Goal: Information Seeking & Learning: Stay updated

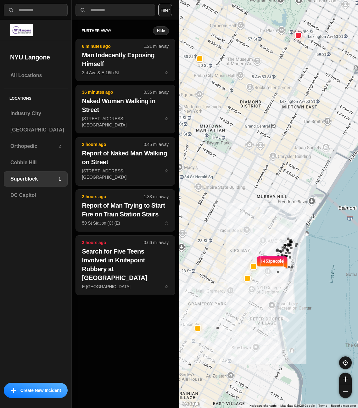
click at [167, 9] on button "Filter" at bounding box center [165, 10] width 14 height 13
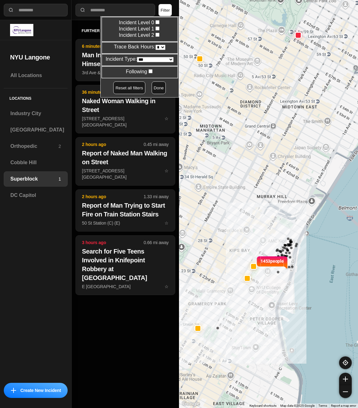
click at [160, 48] on select "* * * * **" at bounding box center [161, 47] width 10 height 5
select select "*"
click at [156, 45] on select "* * * * **" at bounding box center [161, 47] width 10 height 5
click at [152, 86] on button "Done" at bounding box center [159, 88] width 14 height 13
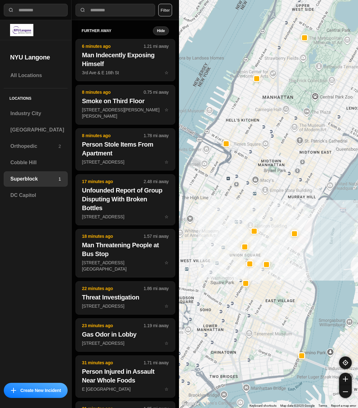
drag, startPoint x: 229, startPoint y: 204, endPoint x: 256, endPoint y: 203, distance: 26.5
click at [256, 203] on div at bounding box center [268, 204] width 179 height 408
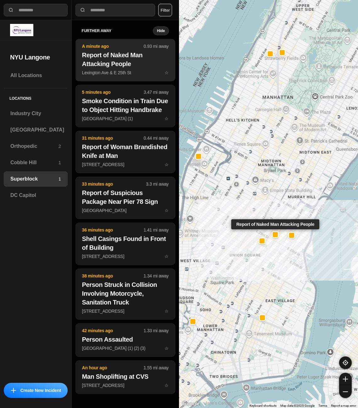
click at [119, 65] on h2 "Report of Naked Man Attacking People" at bounding box center [125, 60] width 87 height 18
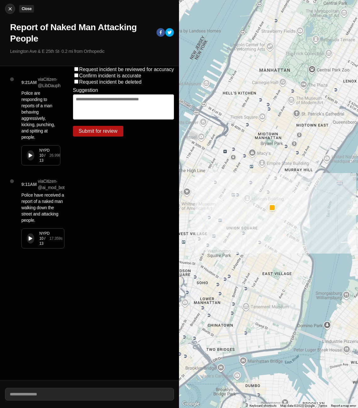
click at [11, 11] on img at bounding box center [10, 9] width 6 height 6
select select "*"
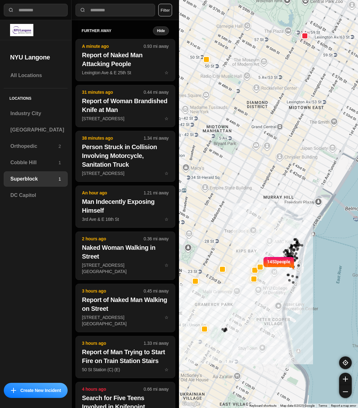
drag, startPoint x: 234, startPoint y: 176, endPoint x: 242, endPoint y: 177, distance: 7.3
click at [242, 177] on div "1453 people" at bounding box center [268, 204] width 179 height 408
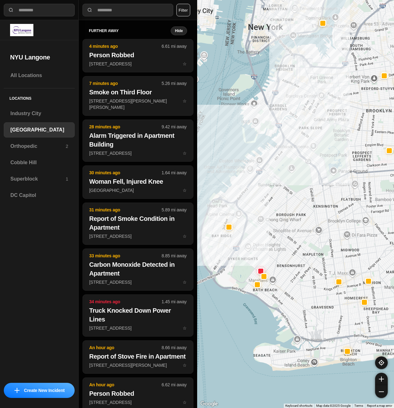
click at [189, 9] on button "Filter" at bounding box center [183, 10] width 14 height 13
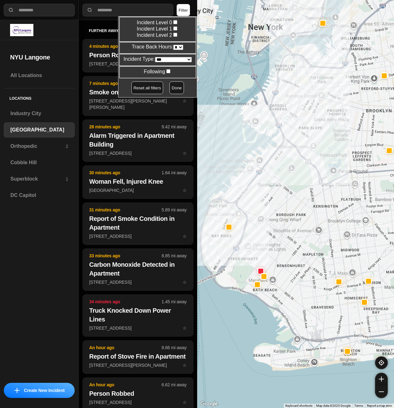
click at [179, 47] on select "* * * * **" at bounding box center [178, 47] width 10 height 5
select select "*"
click at [173, 45] on select "* * * * **" at bounding box center [178, 47] width 10 height 5
click at [174, 88] on button "Done" at bounding box center [176, 88] width 14 height 13
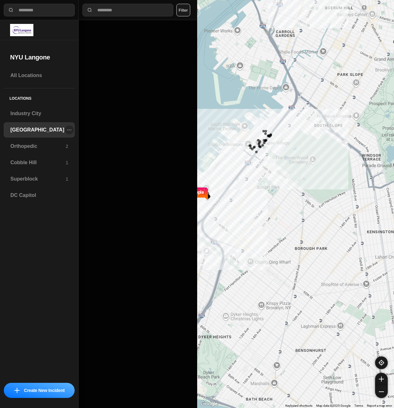
click at [37, 129] on h3 "[GEOGRAPHIC_DATA]" at bounding box center [37, 130] width 54 height 8
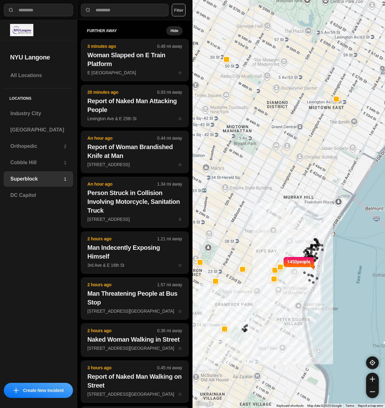
select select "*"
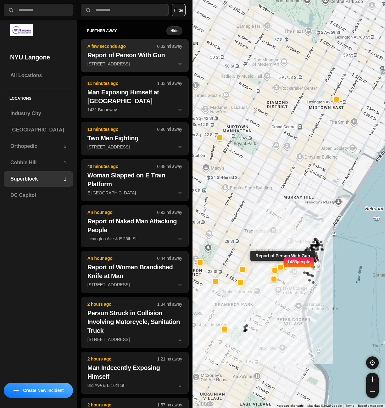
click at [120, 63] on p "502 2nd Ave ☆" at bounding box center [135, 64] width 95 height 6
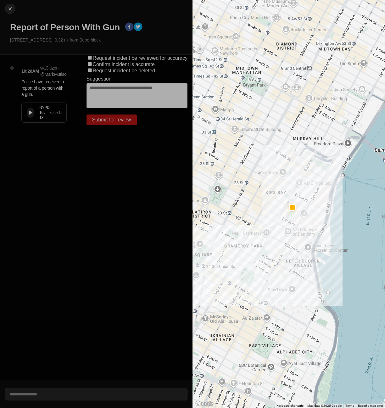
click at [32, 116] on button at bounding box center [31, 113] width 8 height 10
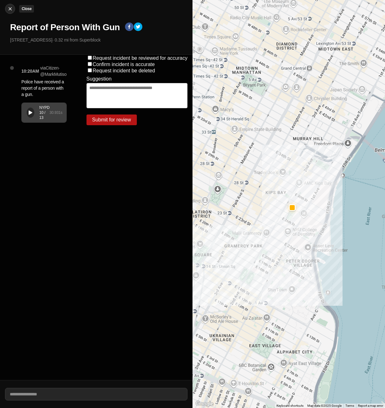
click at [11, 8] on img at bounding box center [10, 9] width 6 height 6
select select "*"
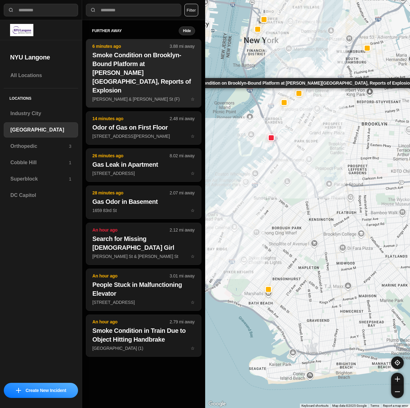
click at [117, 60] on h2 "Smoke Condition on Brooklyn-Bound Platform at Jay Street-MetroTech Station, Rep…" at bounding box center [144, 73] width 102 height 44
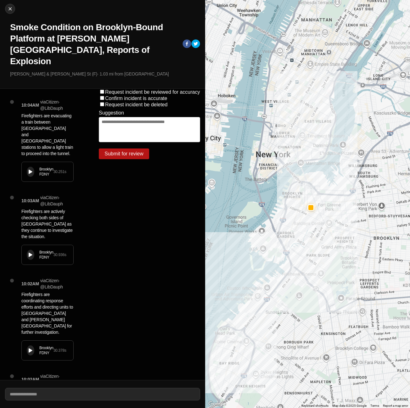
drag, startPoint x: 117, startPoint y: 60, endPoint x: 147, endPoint y: 241, distance: 182.9
click at [148, 241] on div "Request incident be reviewed for accuracy Confirm incident is accurate Request …" at bounding box center [149, 235] width 111 height 292
click at [35, 162] on div "Brooklyn FDNY 30.251 s" at bounding box center [48, 172] width 52 height 20
click at [35, 245] on div "Brooklyn FDNY 30.936 s" at bounding box center [48, 255] width 52 height 20
click at [30, 162] on div "Brooklyn FDNY 30.251 s" at bounding box center [48, 172] width 52 height 20
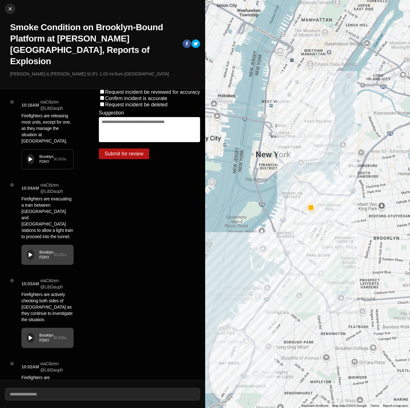
click at [30, 157] on icon at bounding box center [31, 159] width 4 height 4
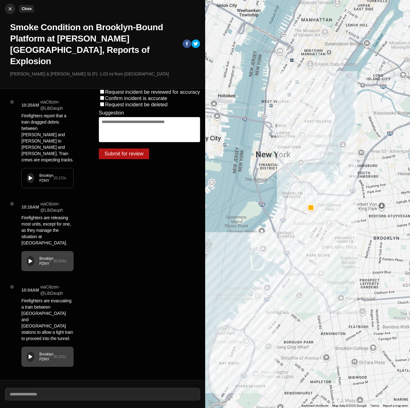
click at [12, 8] on img at bounding box center [10, 9] width 6 height 6
select select "*"
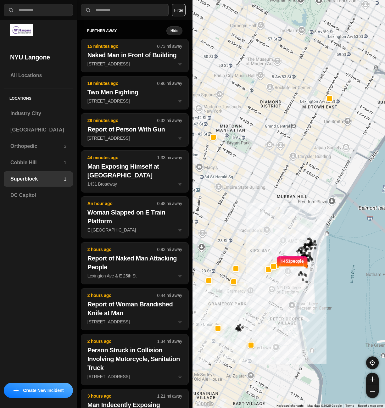
select select "*"
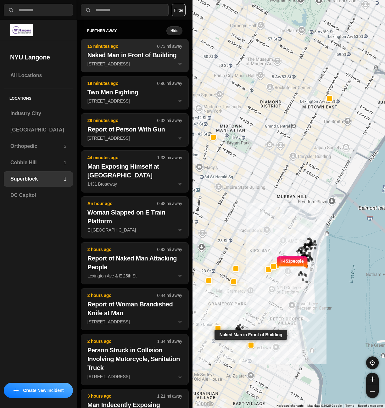
click at [106, 57] on h2 "Naked Man in Front of Building" at bounding box center [135, 55] width 95 height 9
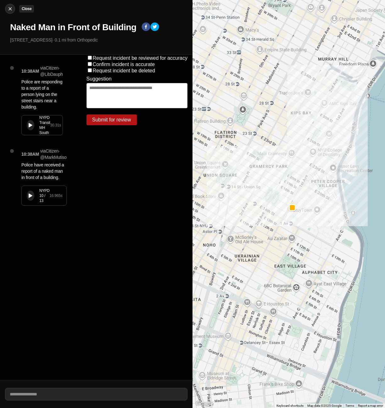
click at [11, 10] on img at bounding box center [10, 9] width 6 height 6
select select "*"
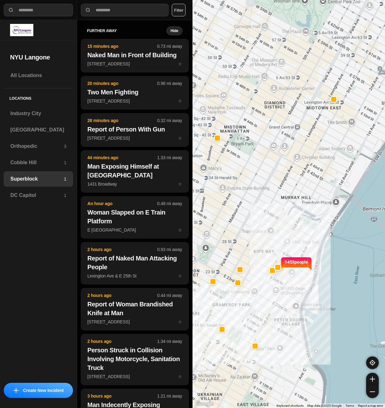
drag, startPoint x: 300, startPoint y: 230, endPoint x: 304, endPoint y: 231, distance: 4.2
click at [304, 231] on div "1453 people" at bounding box center [289, 204] width 193 height 408
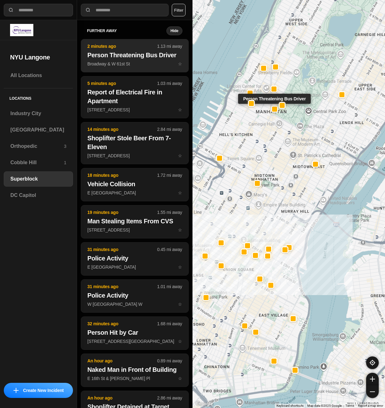
click at [142, 65] on p "Broadway & W 61st St ☆" at bounding box center [135, 64] width 95 height 6
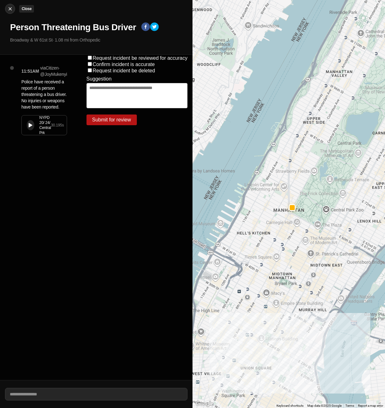
click at [9, 8] on img at bounding box center [10, 9] width 6 height 6
select select "*"
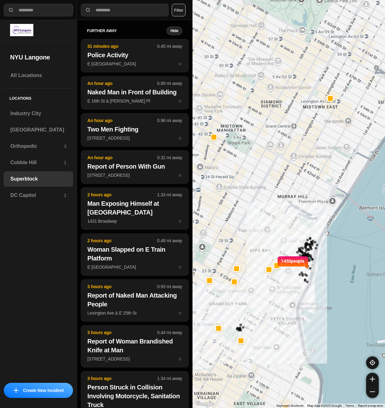
click at [302, 211] on div "1453 people" at bounding box center [289, 204] width 193 height 408
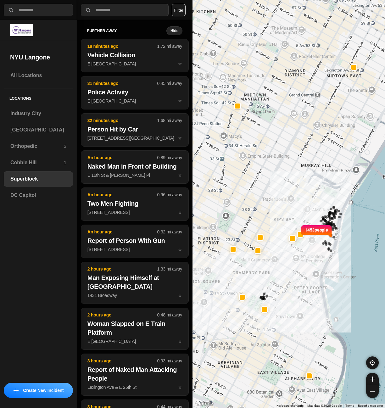
drag, startPoint x: 247, startPoint y: 284, endPoint x: 263, endPoint y: 258, distance: 30.3
click at [263, 258] on div "1453 people" at bounding box center [289, 204] width 193 height 408
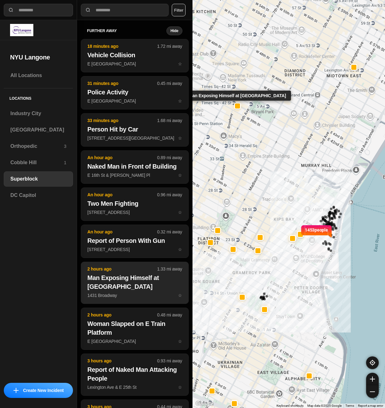
click at [139, 288] on h2 "Man Exposing Himself at [GEOGRAPHIC_DATA]" at bounding box center [135, 283] width 95 height 18
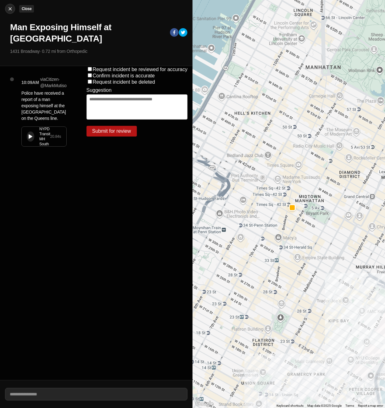
click at [8, 6] on img at bounding box center [10, 9] width 6 height 6
select select "*"
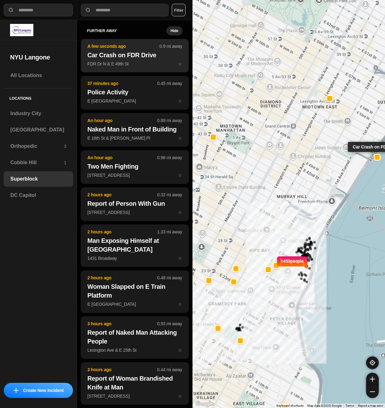
click at [122, 67] on p "FDR Dr N & E 49th St ☆" at bounding box center [135, 64] width 95 height 6
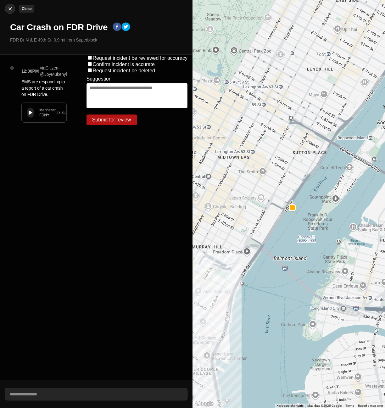
click at [11, 10] on img at bounding box center [10, 9] width 6 height 6
select select "*"
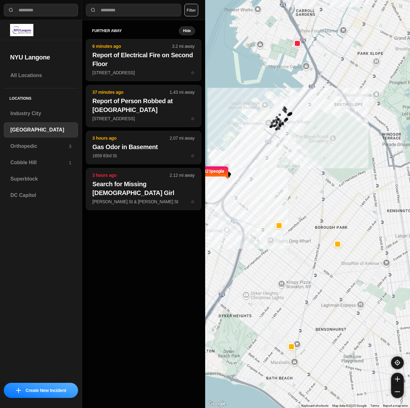
click at [189, 11] on button "Filter" at bounding box center [192, 10] width 14 height 13
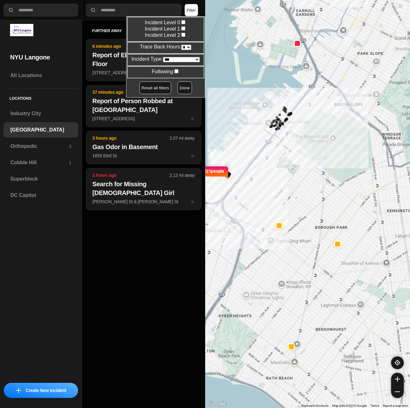
click at [186, 48] on select "* * * * **" at bounding box center [186, 47] width 10 height 5
select select "*"
click at [181, 45] on select "* * * * **" at bounding box center [186, 47] width 10 height 5
click at [178, 90] on button "Done" at bounding box center [185, 88] width 14 height 13
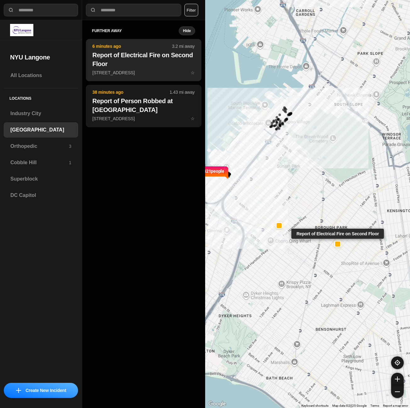
click at [146, 61] on h2 "Report of Electrical Fire on Second Floor" at bounding box center [144, 60] width 102 height 18
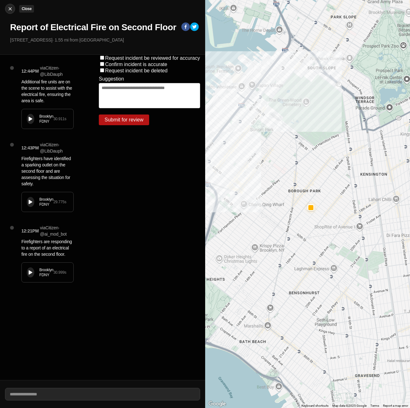
click at [10, 9] on img at bounding box center [10, 9] width 6 height 6
select select "*"
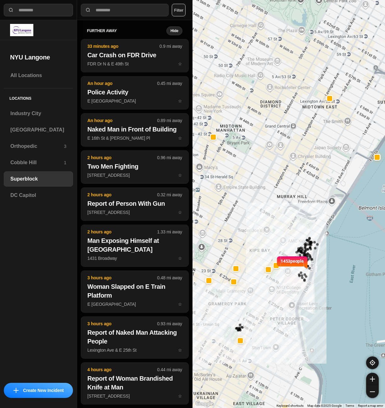
select select "*"
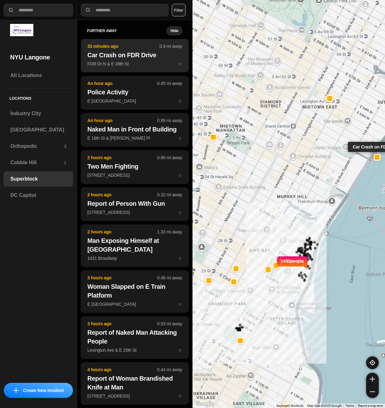
click at [125, 65] on p "FDR Dr N & E 49th St ☆" at bounding box center [135, 64] width 95 height 6
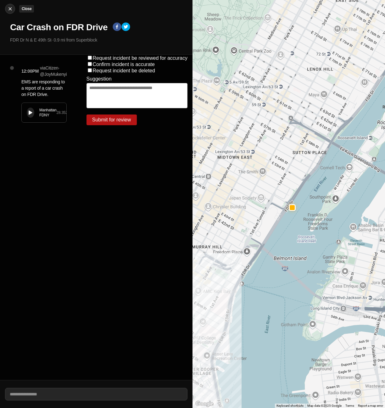
click at [10, 11] on img at bounding box center [10, 9] width 6 height 6
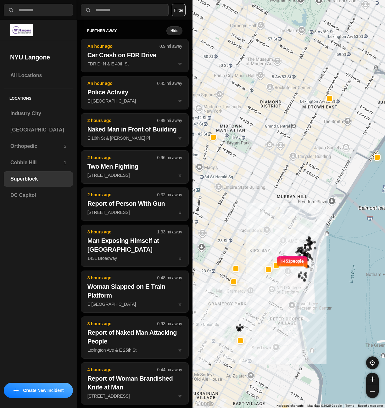
click at [181, 11] on button "Filter" at bounding box center [179, 10] width 14 height 13
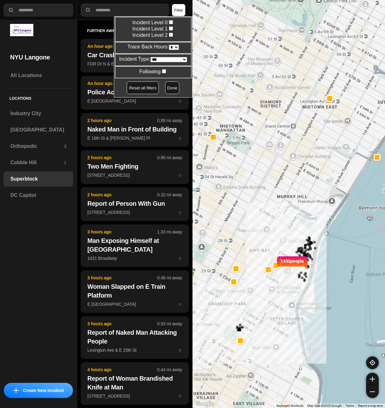
click at [174, 49] on select "* * * * **" at bounding box center [174, 47] width 10 height 5
select select "*"
click at [169, 45] on select "* * * * **" at bounding box center [174, 47] width 10 height 5
click at [158, 88] on div "Reset all filters Done" at bounding box center [153, 88] width 78 height 13
click at [165, 87] on button "Done" at bounding box center [172, 88] width 14 height 13
